Goal: Task Accomplishment & Management: Manage account settings

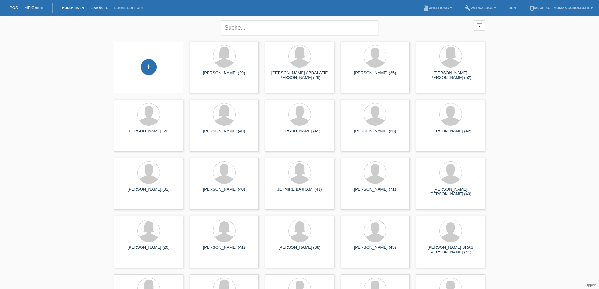
click at [101, 7] on link "Einkäufe" at bounding box center [99, 8] width 24 height 4
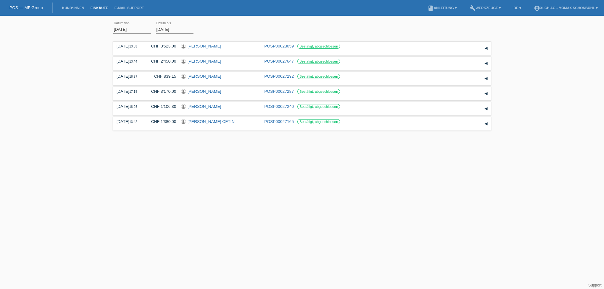
click at [592, 13] on li "account_circle XLCH AG - Mömax Schönbühl ▾" at bounding box center [565, 8] width 70 height 16
click at [571, 6] on li "account_circle XLCH AG - Mömax Schönbühl ▾" at bounding box center [565, 8] width 70 height 16
click at [584, 9] on link "account_circle XLCH AG - Mömax Schönbühl ▾" at bounding box center [565, 8] width 70 height 4
click at [531, 32] on link "Logout" at bounding box center [531, 32] width 13 height 5
